Goal: Communication & Community: Answer question/provide support

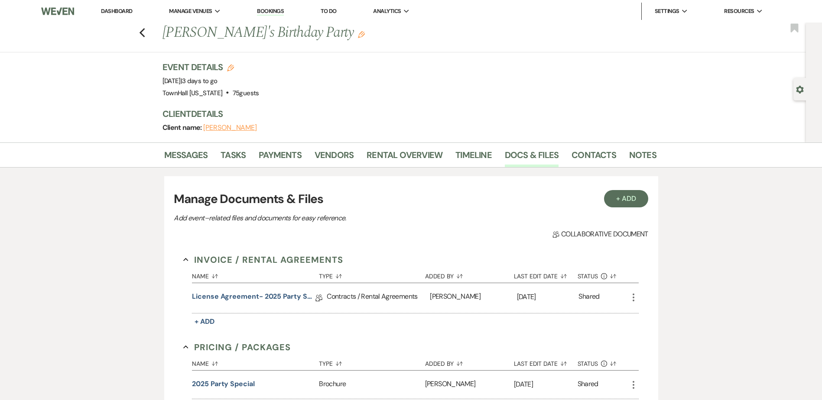
click at [118, 13] on link "Dashboard" at bounding box center [116, 10] width 31 height 7
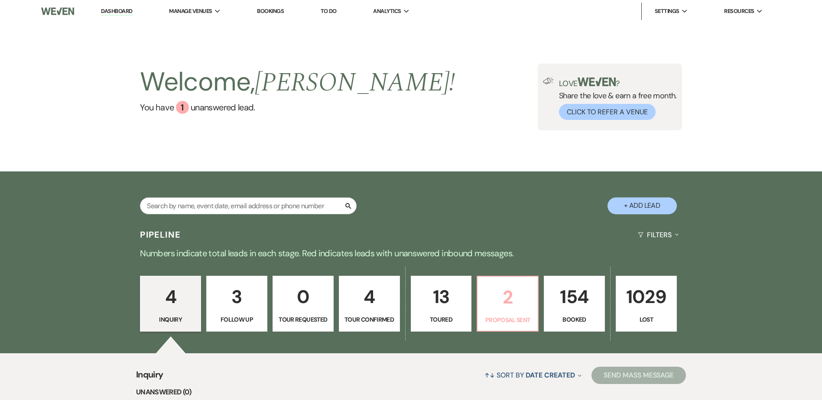
click at [506, 303] on p "2" at bounding box center [508, 297] width 50 height 29
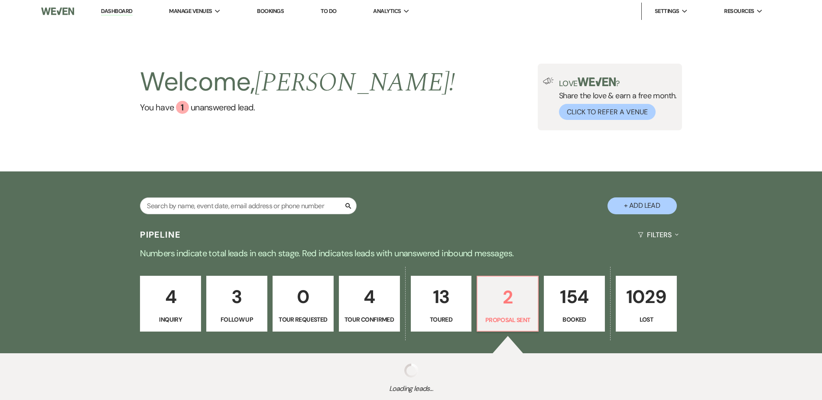
select select "6"
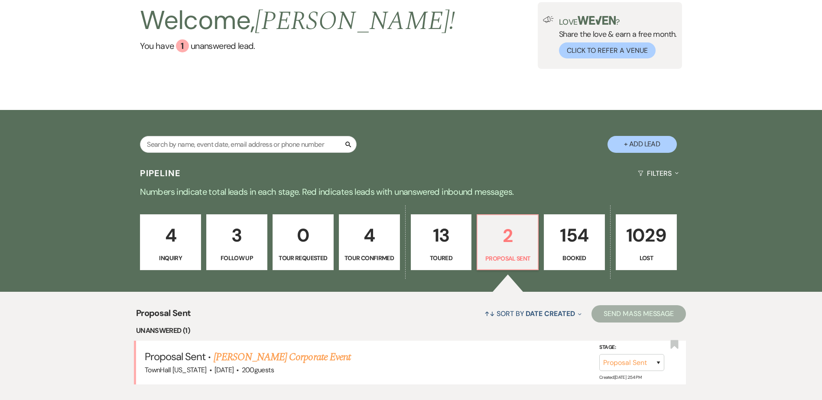
scroll to position [221, 0]
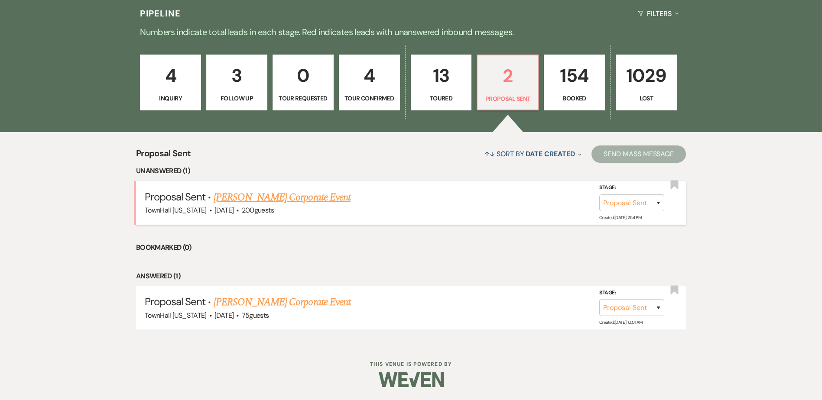
click at [265, 197] on link "[PERSON_NAME] Corporate Event" at bounding box center [282, 198] width 137 height 16
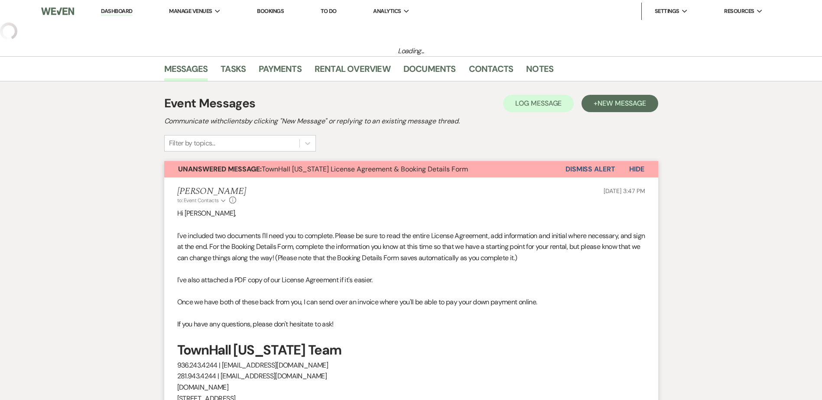
select select "6"
select select "5"
select select "9"
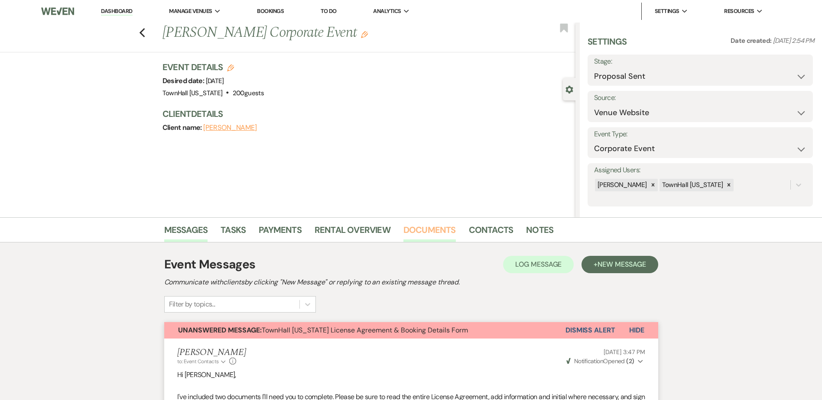
click at [438, 229] on link "Documents" at bounding box center [429, 232] width 52 height 19
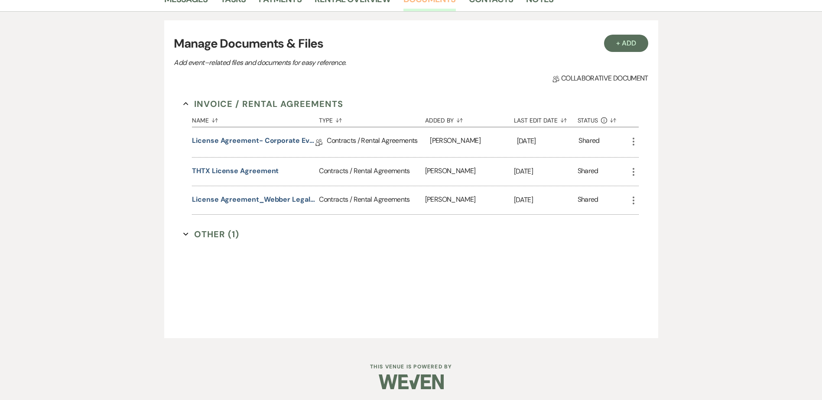
scroll to position [233, 0]
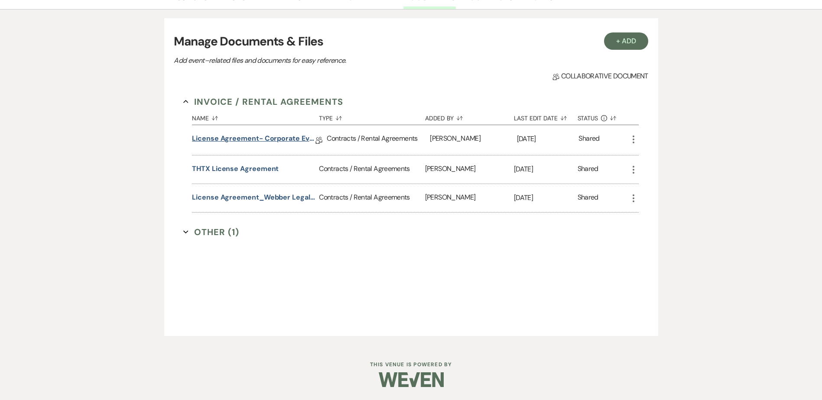
click at [277, 138] on link "License Agreement- Corporate Events" at bounding box center [253, 139] width 123 height 13
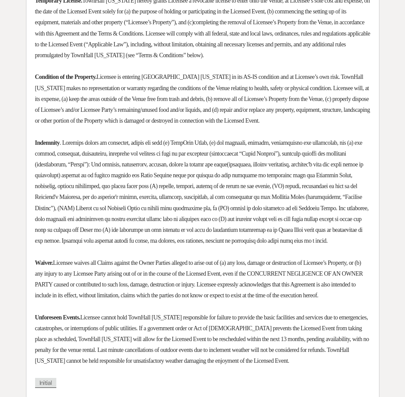
scroll to position [390, 0]
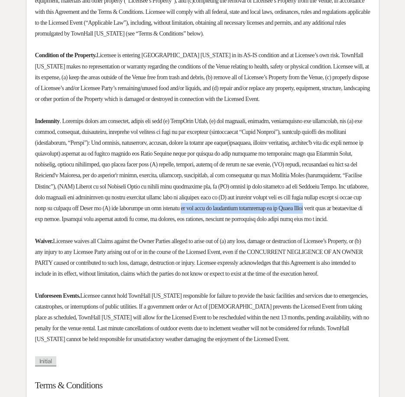
drag, startPoint x: 308, startPoint y: 209, endPoint x: 106, endPoint y: 223, distance: 202.4
click at [106, 223] on p "Indemnity" at bounding box center [202, 170] width 335 height 109
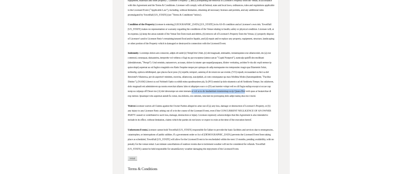
scroll to position [477, 0]
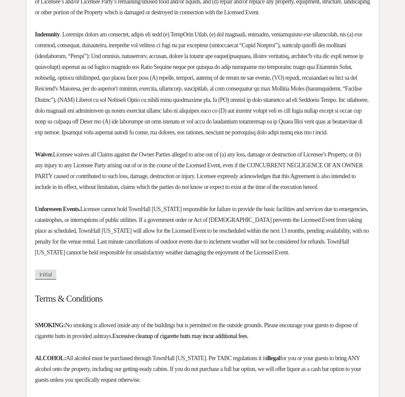
click at [261, 226] on p "Unforeseen Events. Licensee cannot hold TownHall [US_STATE] responsible for fai…" at bounding box center [202, 231] width 335 height 55
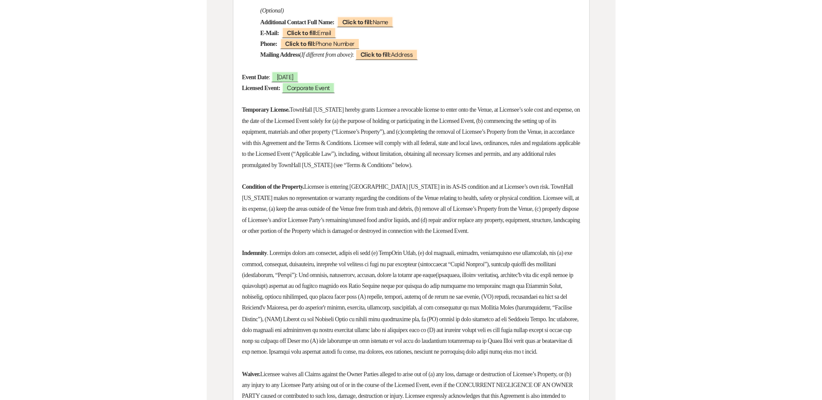
scroll to position [0, 0]
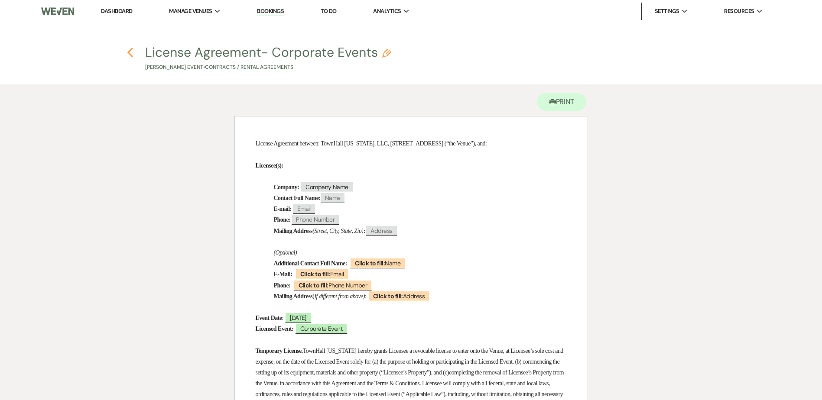
click at [128, 54] on icon "Previous" at bounding box center [130, 52] width 6 height 10
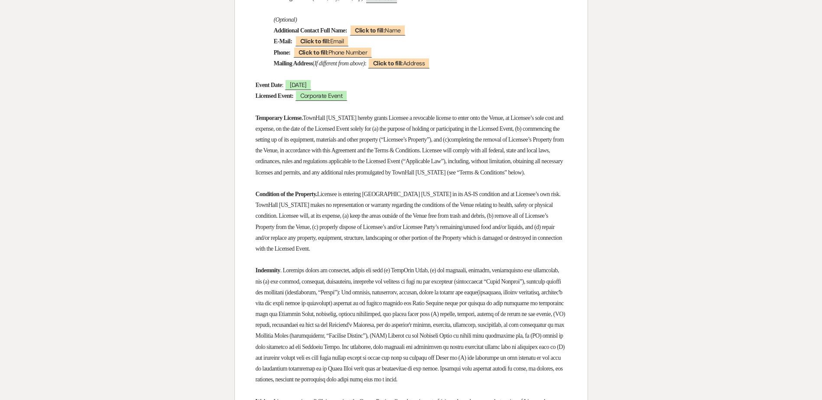
select select "6"
select select "5"
select select "9"
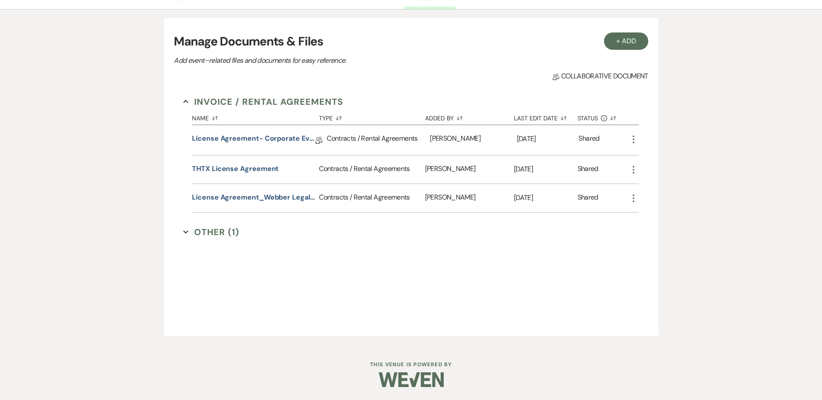
scroll to position [146, 0]
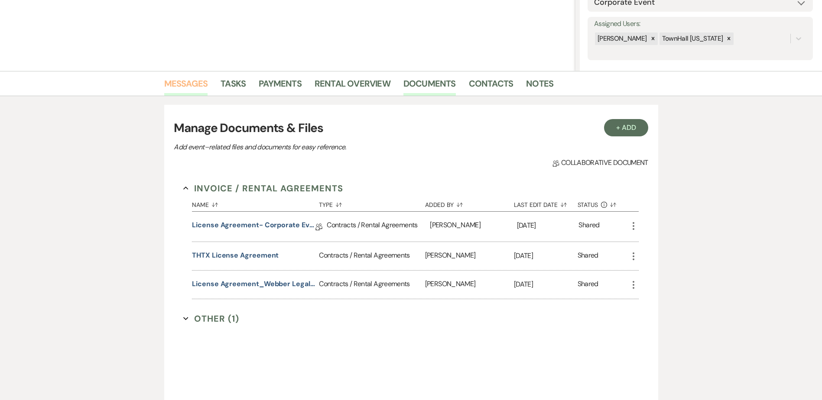
click at [198, 88] on link "Messages" at bounding box center [186, 86] width 44 height 19
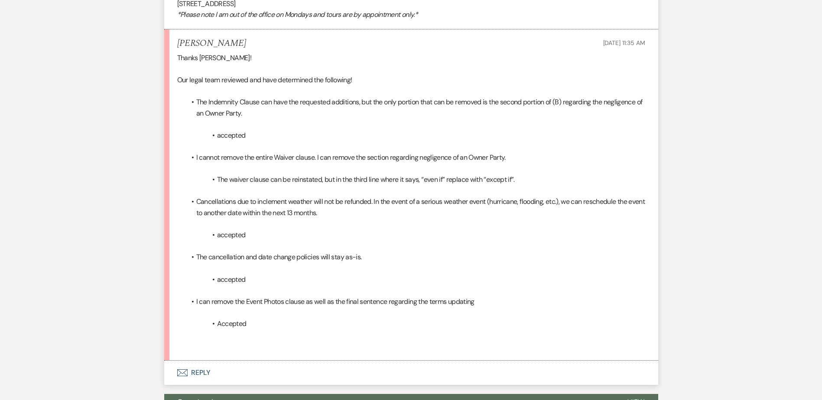
scroll to position [1235, 0]
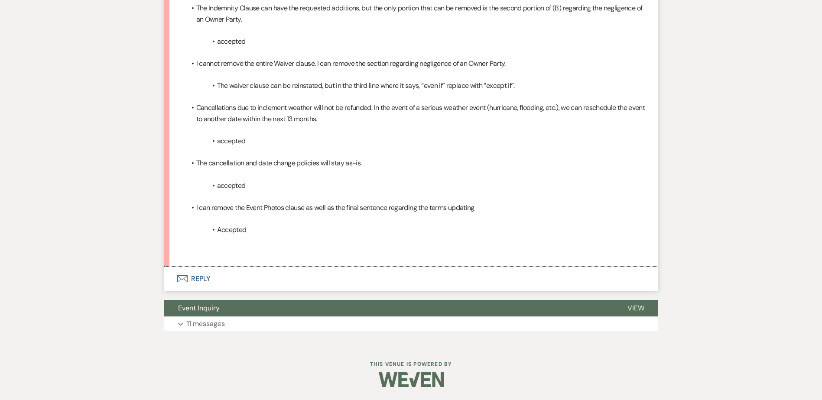
click at [190, 283] on button "Envelope Reply" at bounding box center [411, 279] width 494 height 24
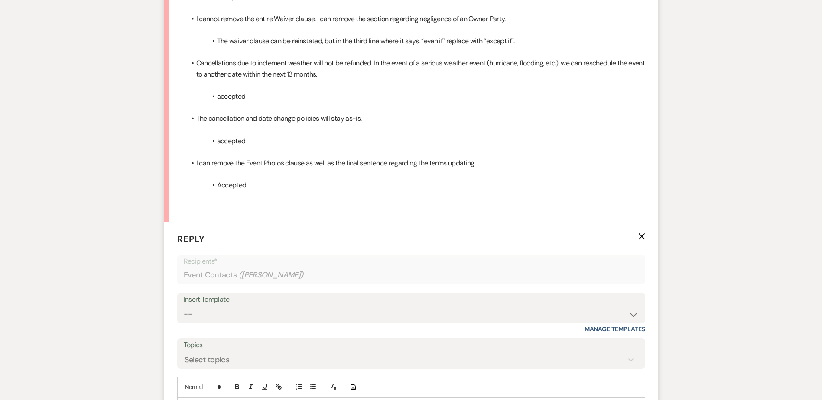
scroll to position [1408, 0]
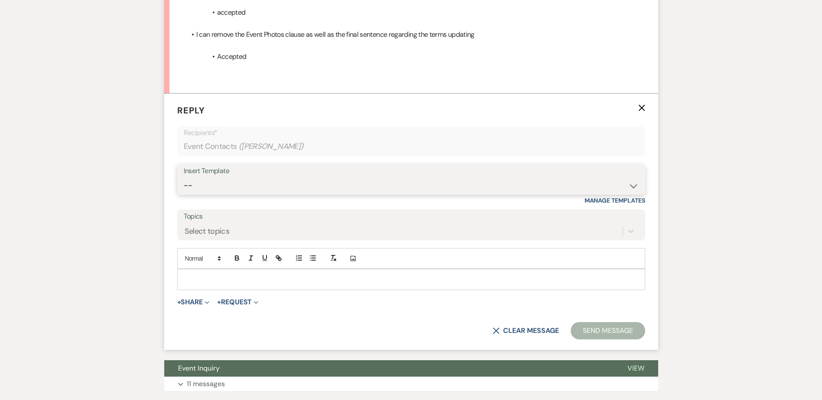
click at [203, 182] on select "-- Wedding Inquiry Follow Up: 2-3 days after initial lead- Avg Cost + Albums Th…" at bounding box center [411, 185] width 455 height 17
select select "1516"
click at [184, 177] on select "-- Wedding Inquiry Follow Up: 2-3 days after initial lead- Avg Cost + Albums Th…" at bounding box center [411, 185] width 455 height 17
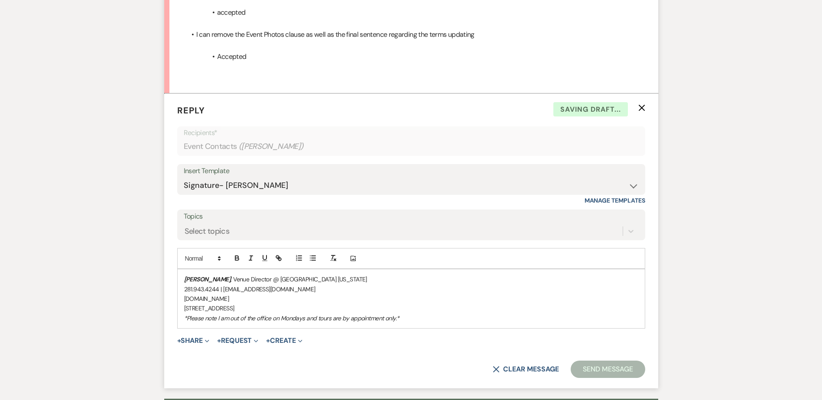
click at [185, 279] on em "[PERSON_NAME]" at bounding box center [207, 280] width 47 height 8
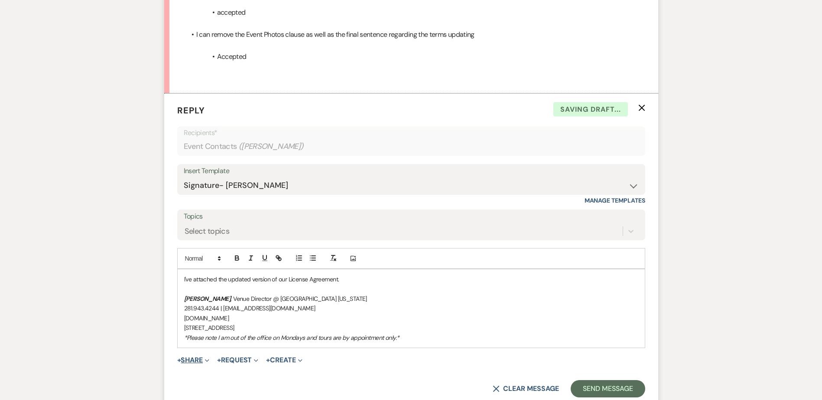
click at [201, 362] on button "+ Share Expand" at bounding box center [193, 360] width 32 height 7
click at [204, 374] on span "Doc Upload Documents" at bounding box center [212, 377] width 49 height 9
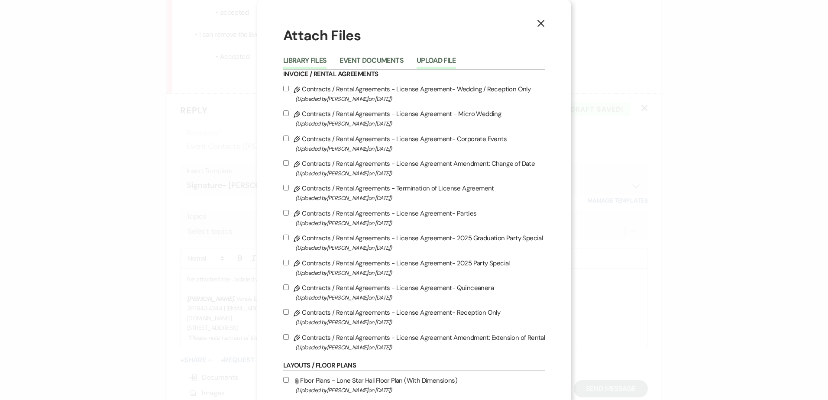
click at [444, 63] on button "Upload File" at bounding box center [436, 63] width 39 height 12
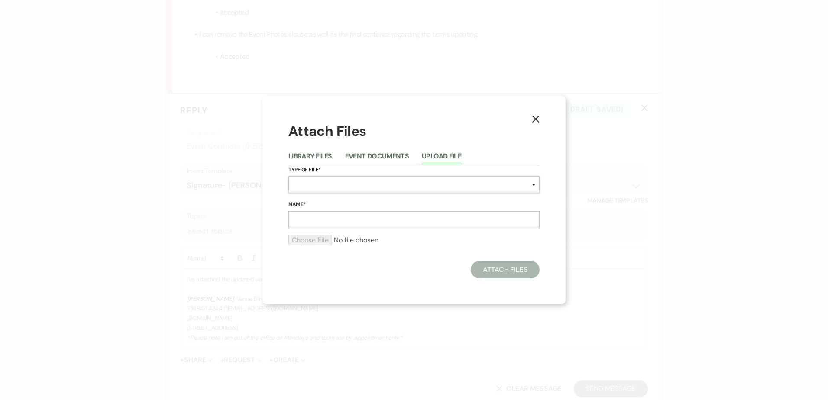
click at [346, 184] on select "Special Event Insurance Vendor Certificate of Insurance Contracts / Rental Agre…" at bounding box center [414, 184] width 251 height 17
select select "10"
click at [289, 176] on select "Special Event Insurance Vendor Certificate of Insurance Contracts / Rental Agre…" at bounding box center [414, 184] width 251 height 17
click at [356, 213] on input "Name*" at bounding box center [414, 219] width 251 height 17
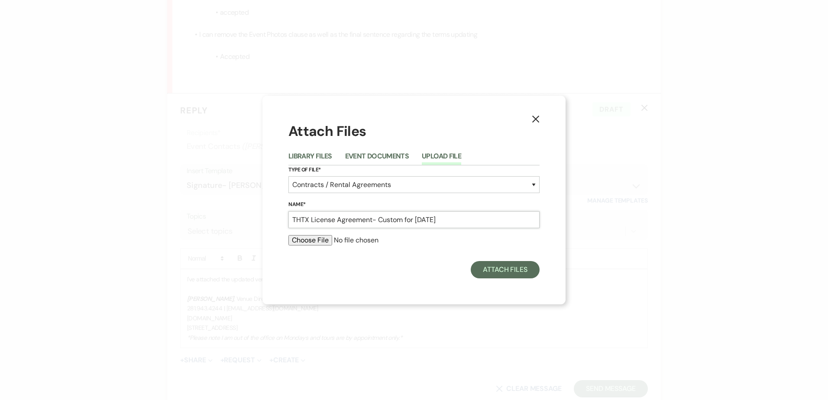
type input "THTX License Agreement- Custom for [DATE]"
click at [311, 241] on input "file" at bounding box center [414, 240] width 251 height 10
type input "C:\fakepath\TownHall [US_STATE] License Agreement- Custom for [DATE].pdf"
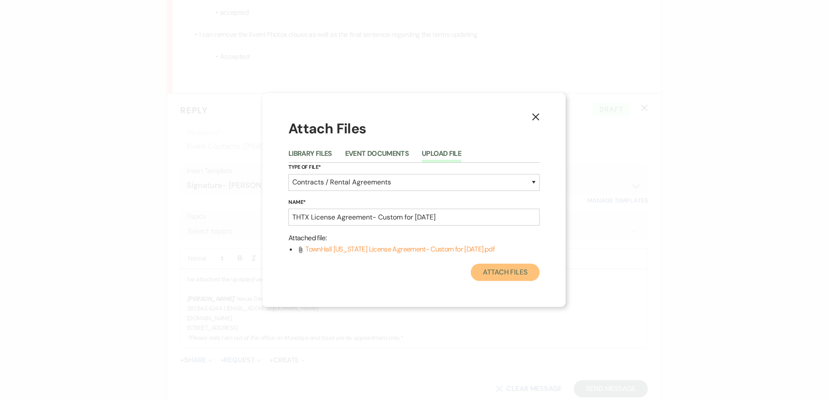
click at [511, 270] on button "Attach Files" at bounding box center [505, 272] width 69 height 17
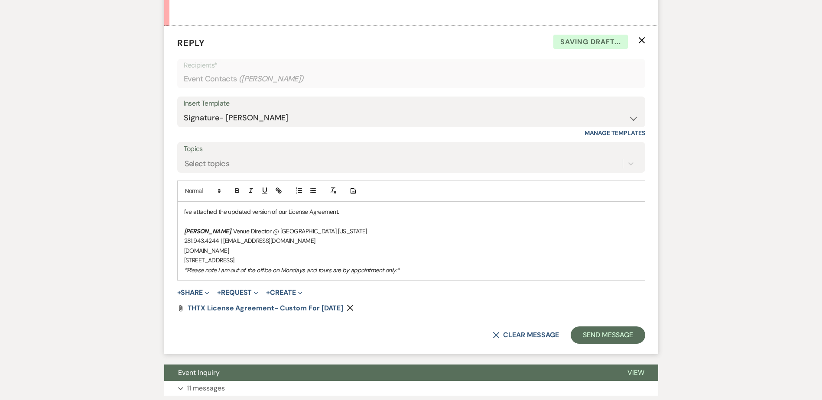
scroll to position [1495, 0]
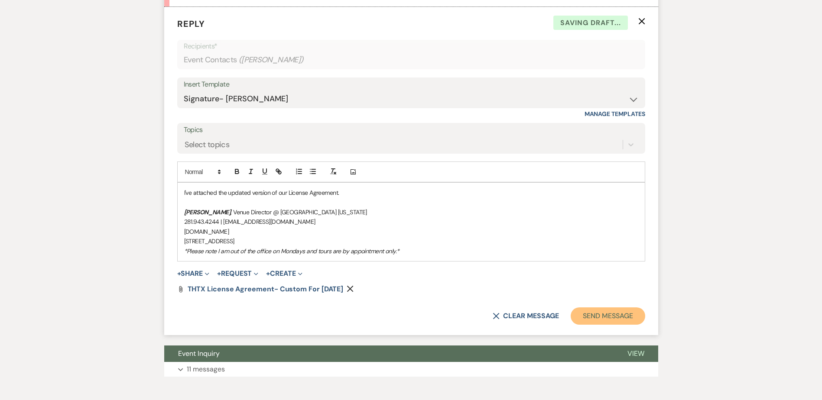
click at [588, 313] on button "Send Message" at bounding box center [608, 316] width 74 height 17
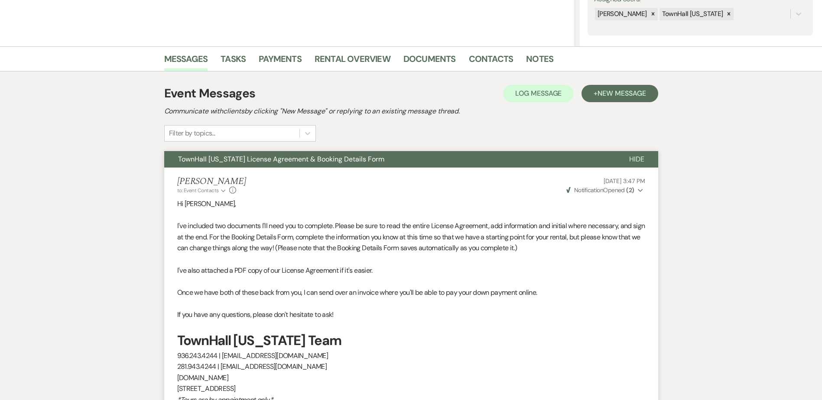
scroll to position [0, 0]
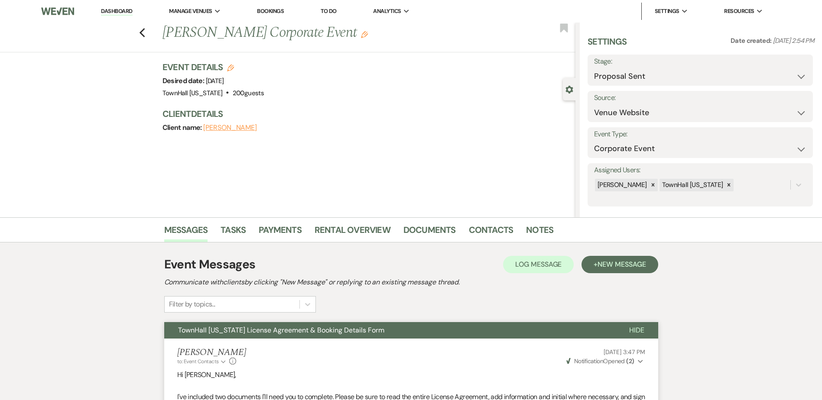
click at [127, 13] on link "Dashboard" at bounding box center [116, 11] width 31 height 8
